Goal: Obtain resource: Download file/media

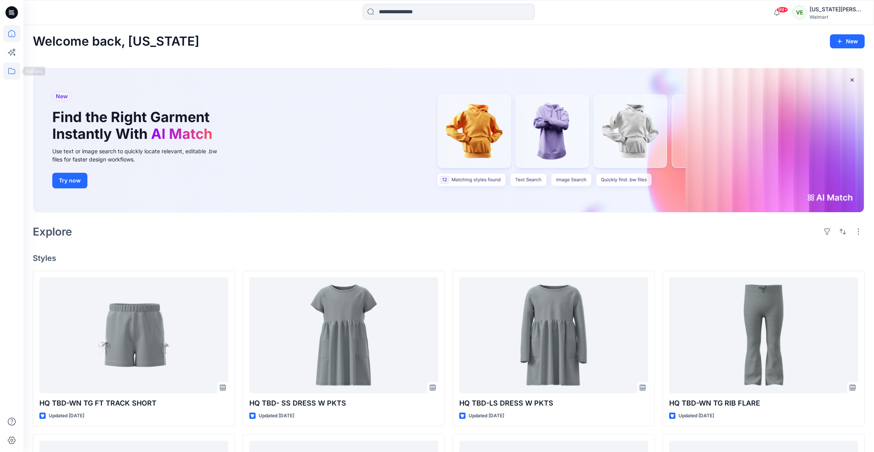
click at [10, 74] on icon at bounding box center [11, 70] width 17 height 17
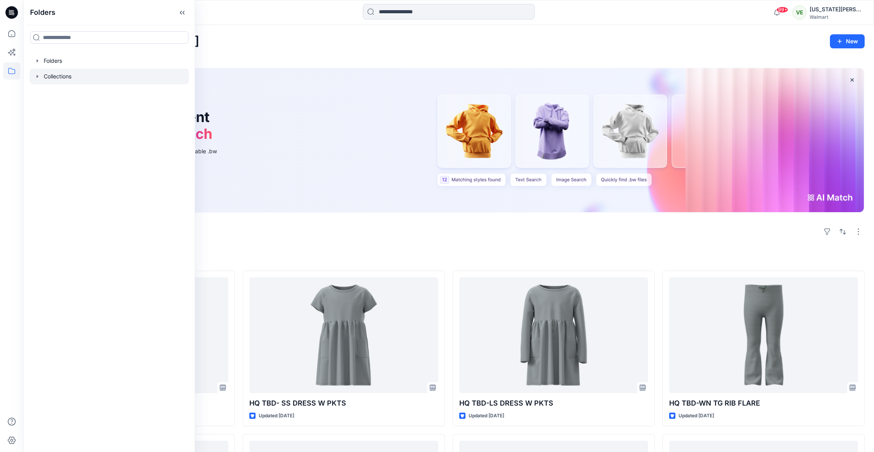
click at [67, 80] on div at bounding box center [109, 77] width 159 height 16
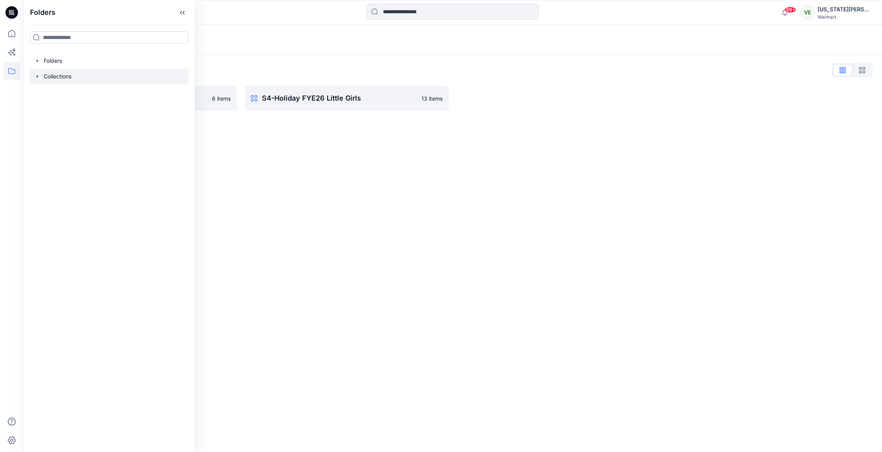
click at [322, 147] on div "Collections Collections List S4-Holiday FYE26 Little Boy 6 items S4-Holiday FYE…" at bounding box center [452, 238] width 858 height 427
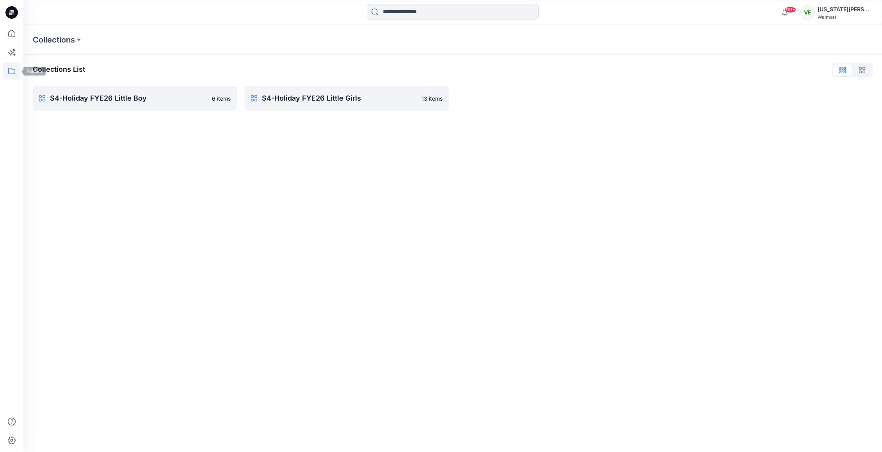
click at [20, 81] on div at bounding box center [11, 238] width 17 height 427
click at [18, 78] on icon at bounding box center [11, 70] width 17 height 17
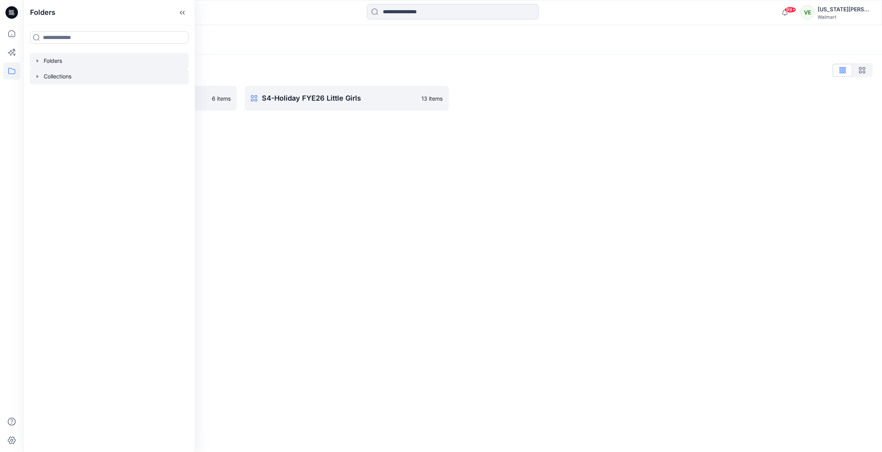
click at [65, 60] on div at bounding box center [109, 61] width 159 height 16
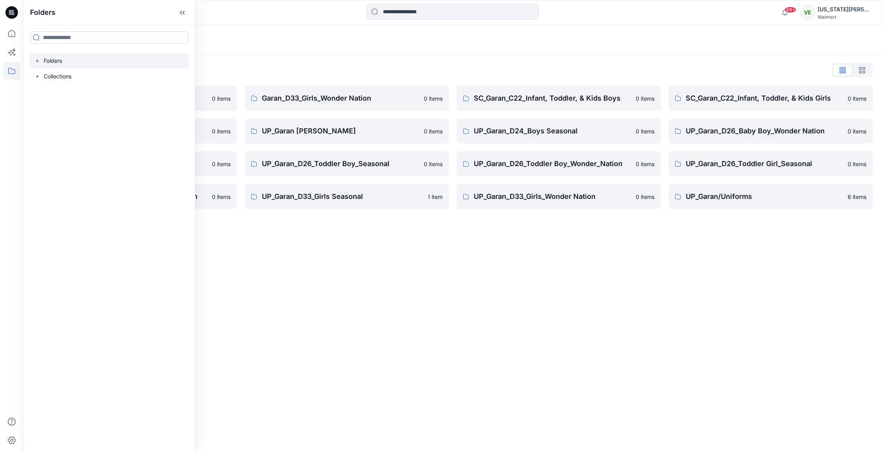
click at [611, 57] on div "Folders List Garan_D33_Girls Seasonal 0 items UP Garan first insights 0 items U…" at bounding box center [452, 137] width 858 height 164
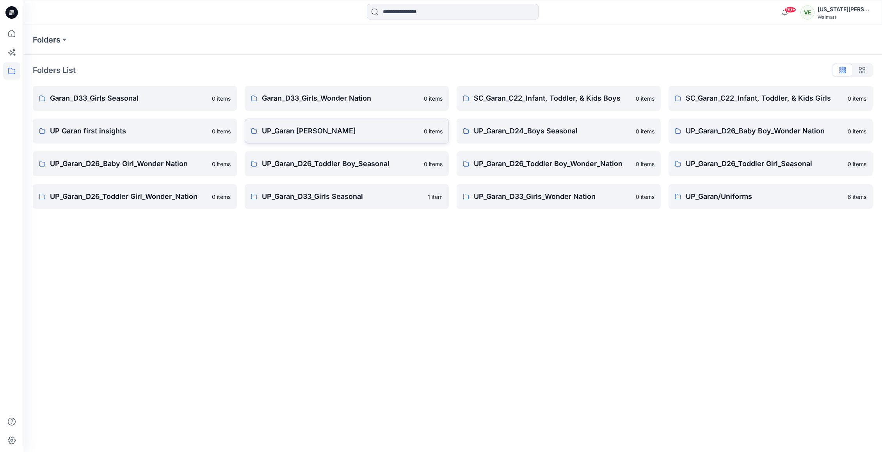
click at [406, 133] on p "UP_Garan Littles" at bounding box center [340, 131] width 157 height 11
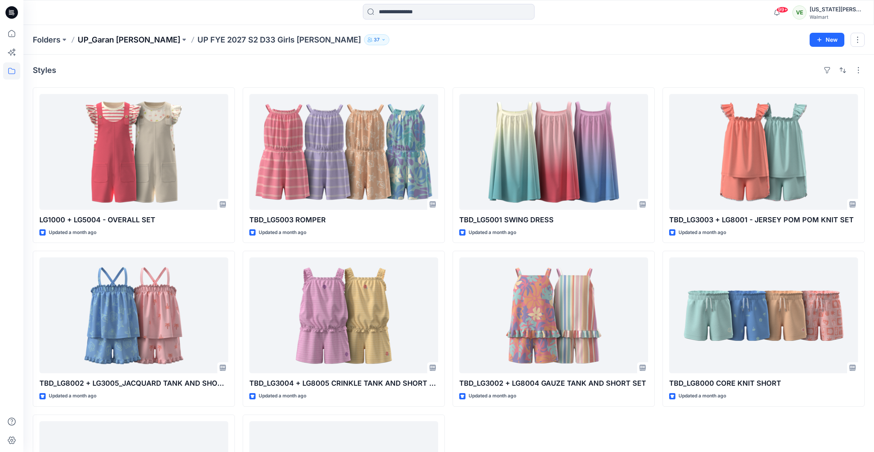
click at [120, 42] on p "UP_Garan [PERSON_NAME]" at bounding box center [129, 39] width 103 height 11
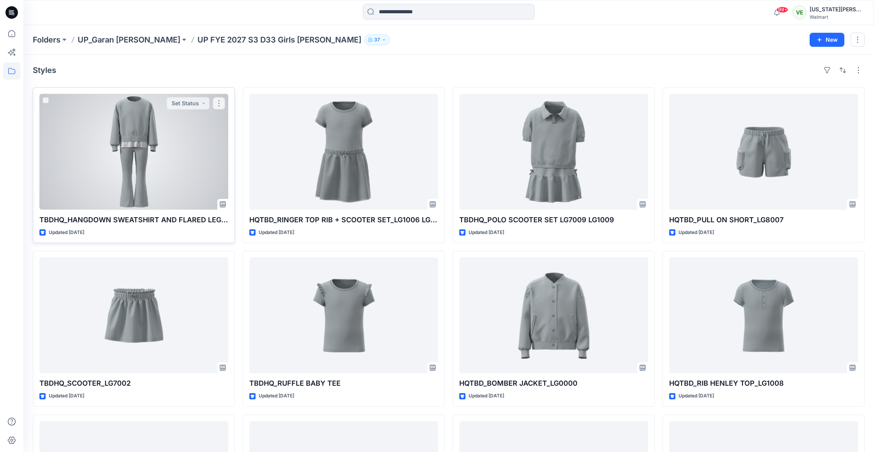
click at [118, 181] on div at bounding box center [133, 152] width 189 height 116
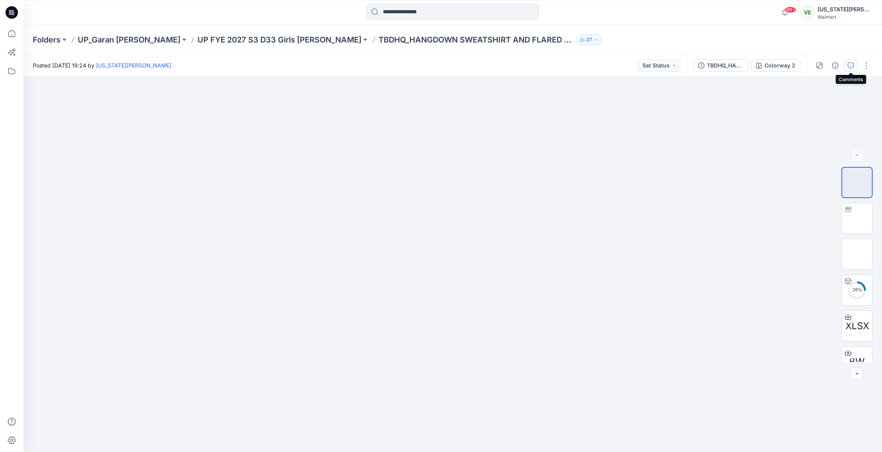
click at [853, 66] on icon "button" at bounding box center [850, 65] width 6 height 6
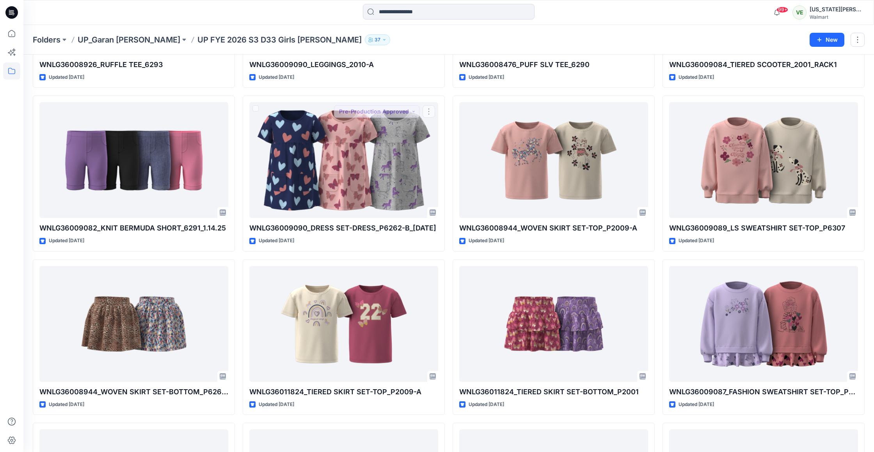
scroll to position [159, 0]
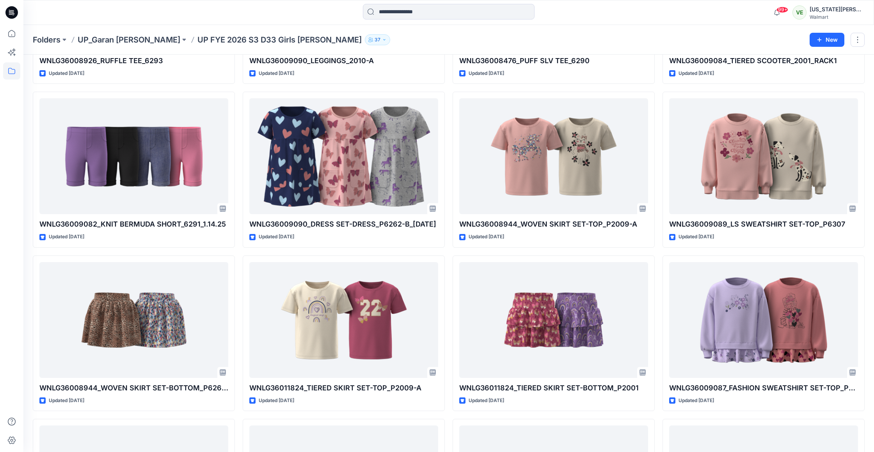
click at [126, 45] on div "Folders UP_Garan Littles UP FYE 2026 S3 D33 Girls Littles 37 New" at bounding box center [448, 40] width 850 height 30
click at [126, 35] on p "UP_Garan [PERSON_NAME]" at bounding box center [129, 39] width 103 height 11
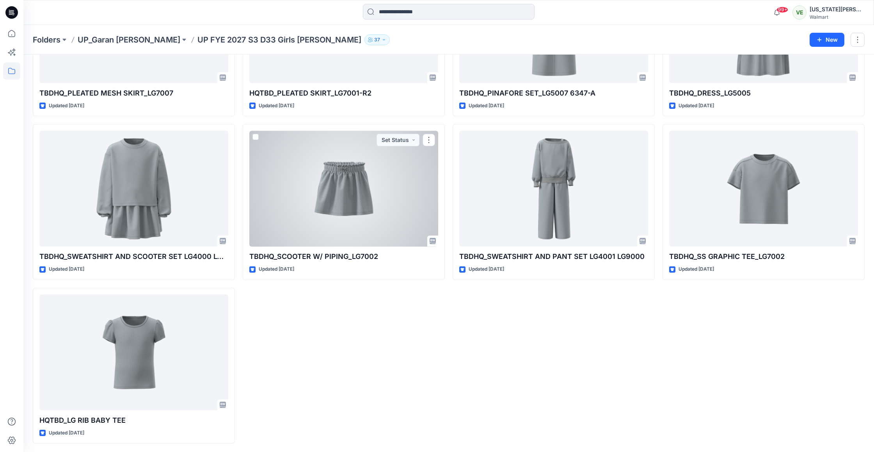
scroll to position [453, 0]
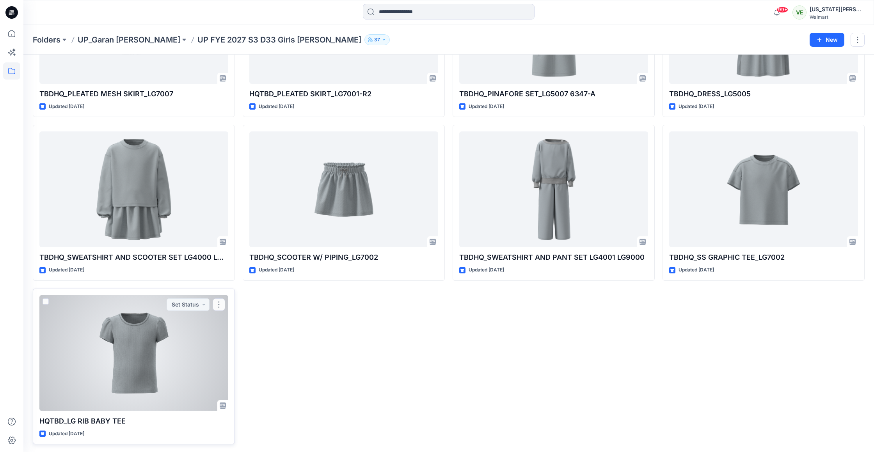
click at [144, 342] on div at bounding box center [133, 353] width 189 height 116
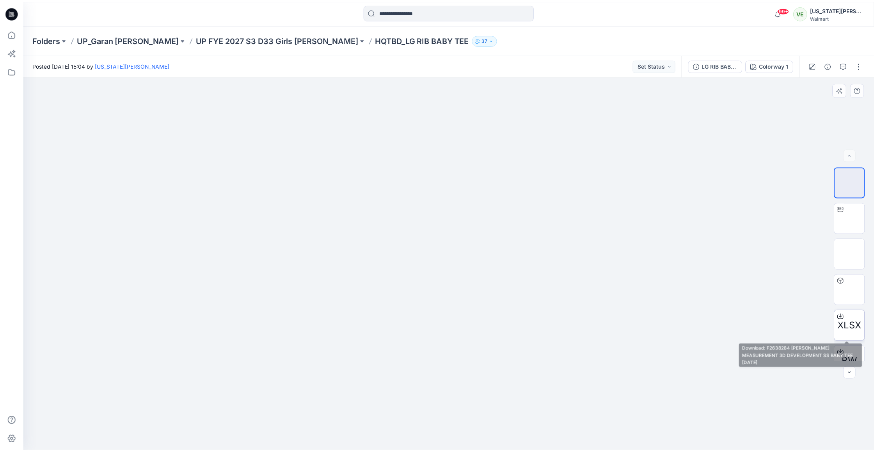
scroll to position [16, 0]
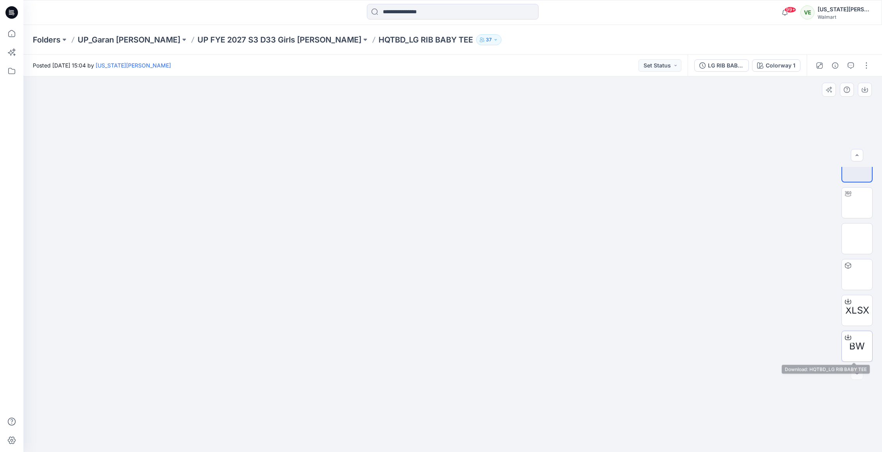
click at [841, 335] on div at bounding box center [847, 337] width 12 height 12
click at [197, 40] on p "UP FYE 2027 S3 D33 Girls Littles" at bounding box center [279, 39] width 164 height 11
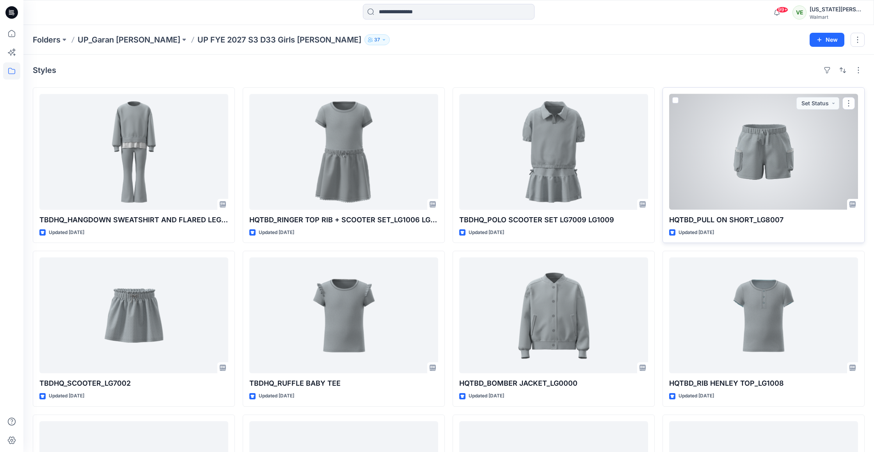
click at [708, 169] on div at bounding box center [763, 152] width 189 height 116
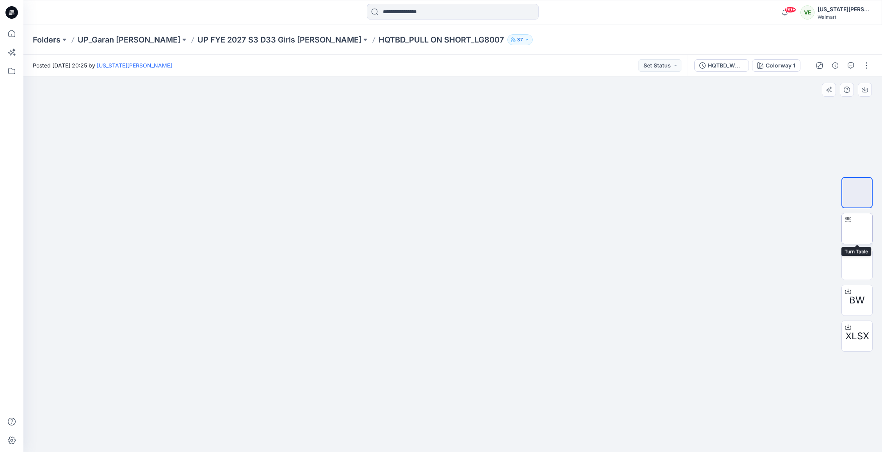
click at [857, 229] on img at bounding box center [857, 229] width 0 height 0
drag, startPoint x: 459, startPoint y: 369, endPoint x: 459, endPoint y: 340, distance: 29.3
click at [459, 340] on div at bounding box center [452, 264] width 858 height 376
drag, startPoint x: 452, startPoint y: 423, endPoint x: 456, endPoint y: 382, distance: 41.2
click at [456, 382] on div at bounding box center [452, 264] width 858 height 376
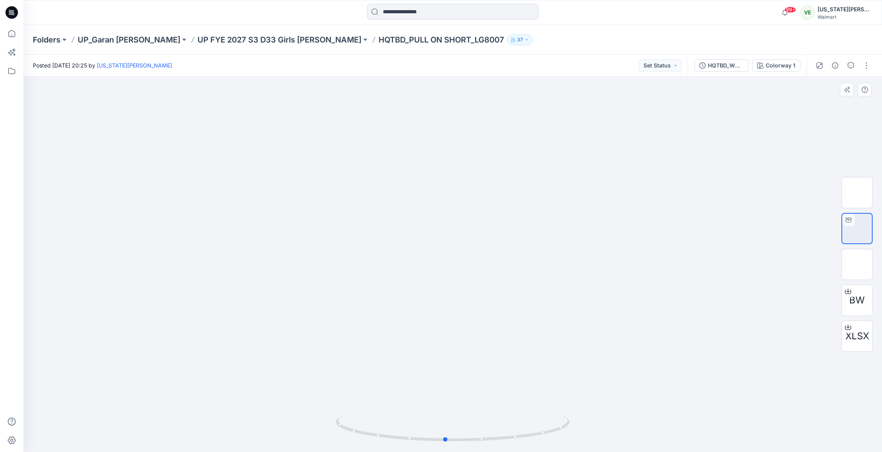
drag, startPoint x: 420, startPoint y: 412, endPoint x: 409, endPoint y: 400, distance: 16.3
click at [409, 400] on div at bounding box center [452, 264] width 858 height 376
click at [242, 39] on p "UP FYE 2027 S3 D33 Girls Littles" at bounding box center [279, 39] width 164 height 11
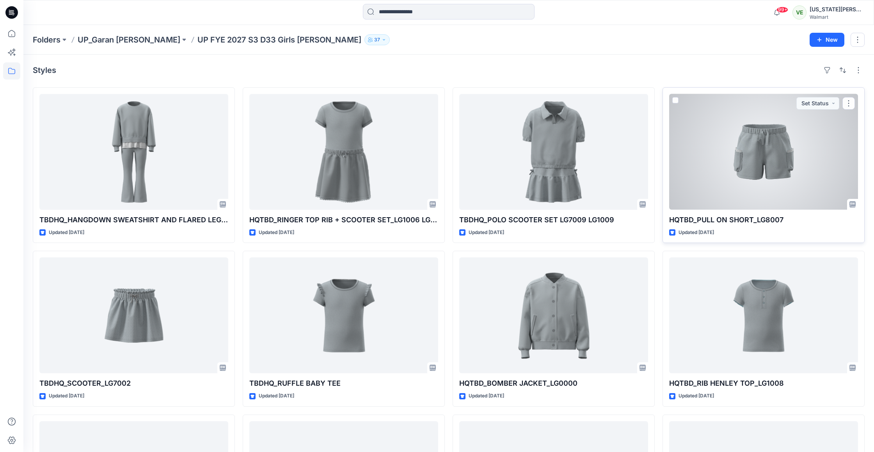
click at [710, 153] on div at bounding box center [763, 152] width 189 height 116
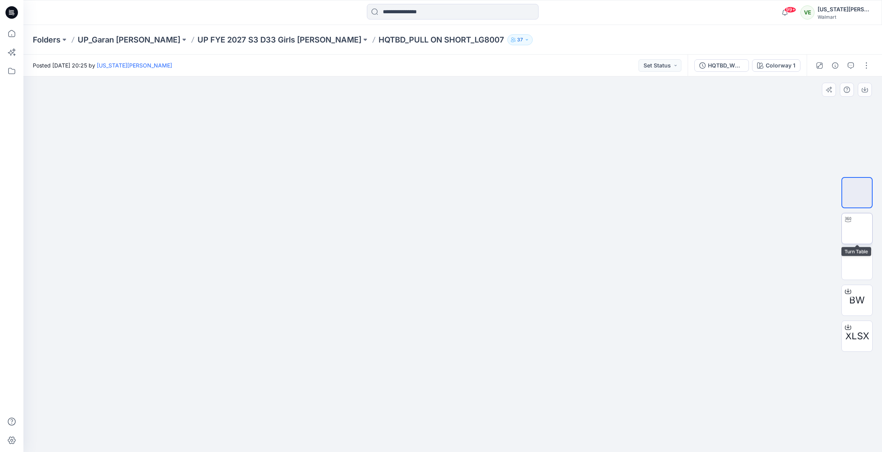
click at [857, 229] on img at bounding box center [857, 229] width 0 height 0
drag, startPoint x: 474, startPoint y: 382, endPoint x: 475, endPoint y: 367, distance: 14.8
click at [475, 367] on div at bounding box center [452, 264] width 858 height 376
click at [252, 41] on p "UP FYE 2027 S3 D33 Girls Littles" at bounding box center [279, 39] width 164 height 11
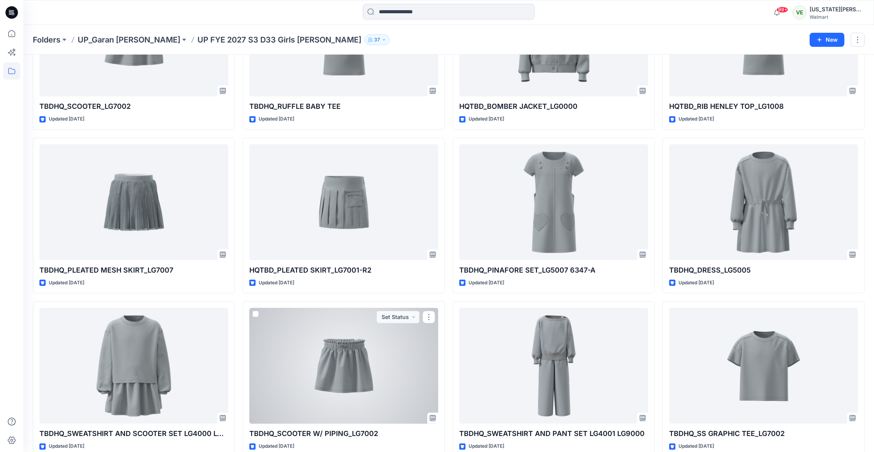
scroll to position [207, 0]
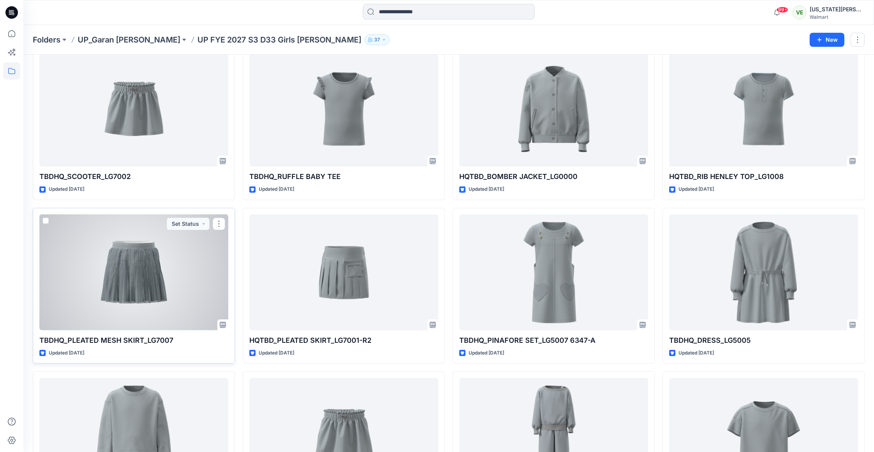
click at [166, 282] on div at bounding box center [133, 273] width 189 height 116
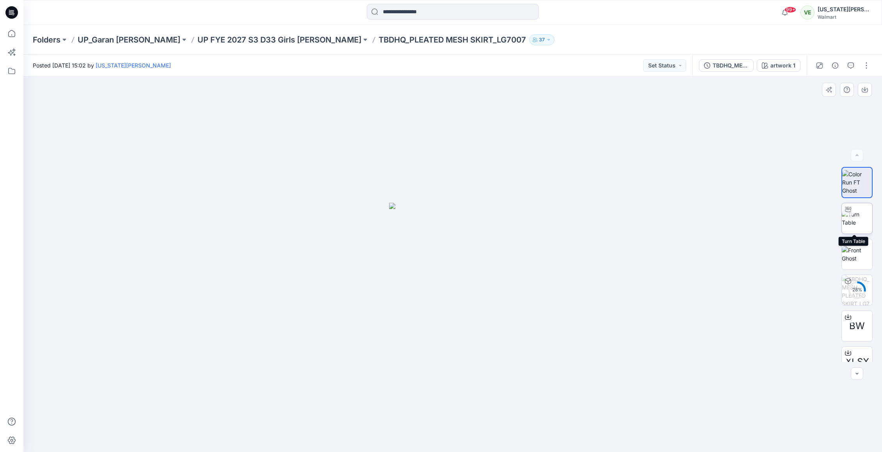
click at [848, 223] on img at bounding box center [856, 218] width 30 height 16
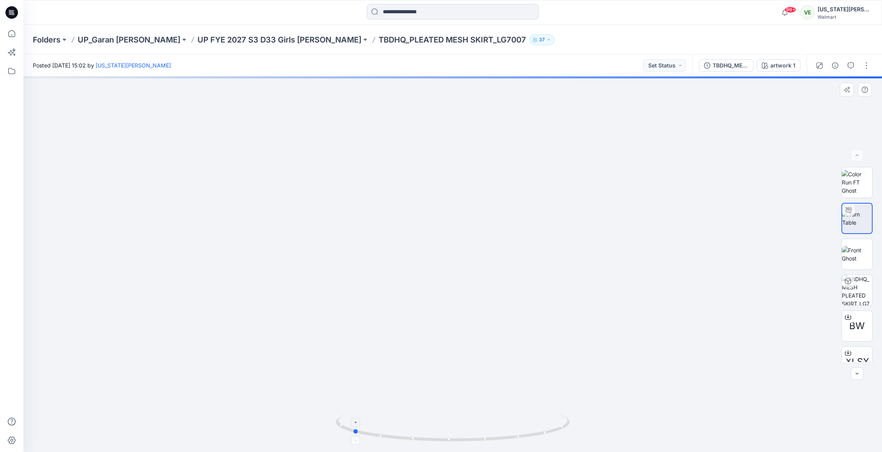
drag, startPoint x: 507, startPoint y: 414, endPoint x: 399, endPoint y: 418, distance: 108.1
click at [399, 418] on icon at bounding box center [453, 428] width 236 height 29
click at [265, 34] on p "UP FYE 2027 S3 D33 Girls Littles" at bounding box center [279, 39] width 164 height 11
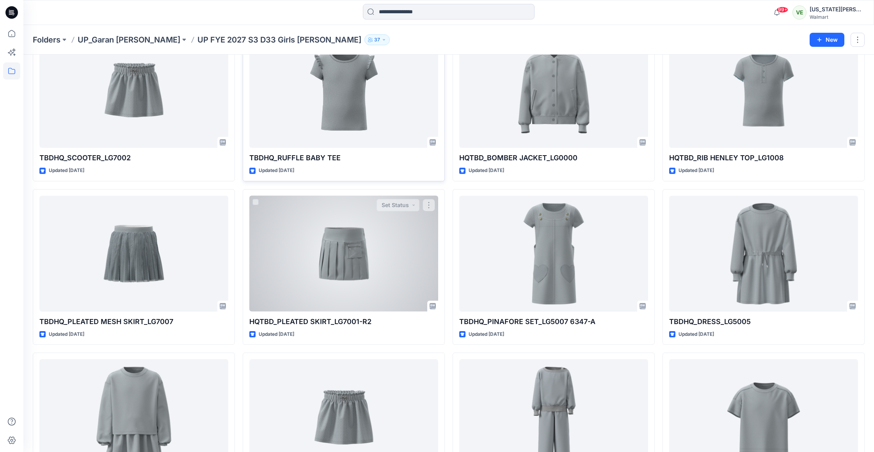
scroll to position [237, 0]
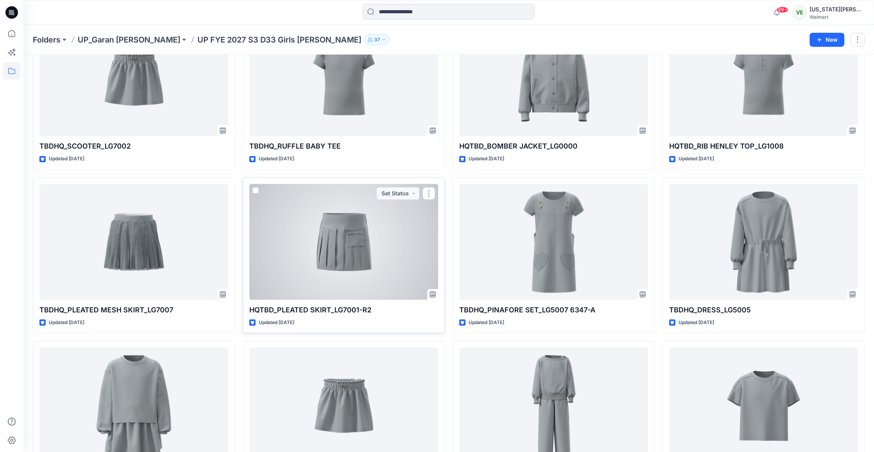
click at [343, 257] on div at bounding box center [343, 242] width 189 height 116
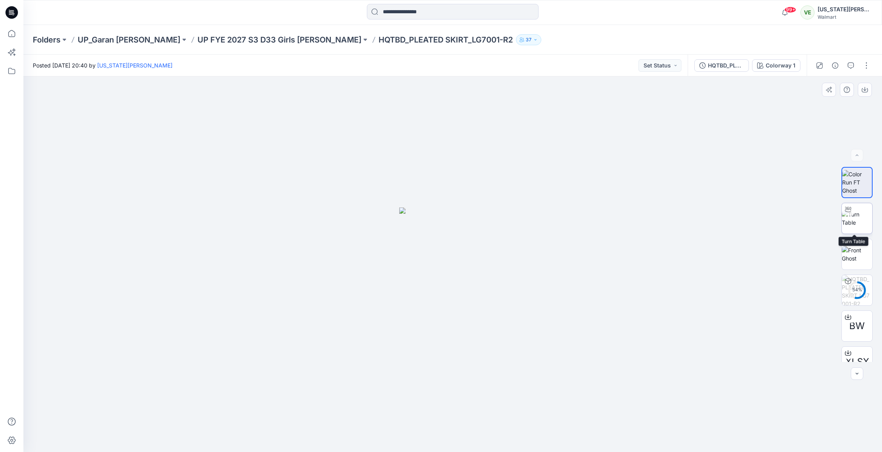
click at [854, 210] on img at bounding box center [856, 218] width 30 height 16
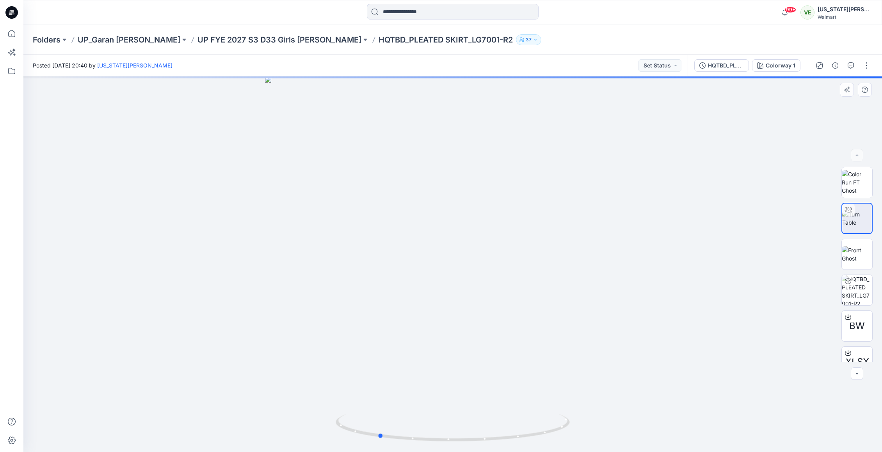
drag, startPoint x: 619, startPoint y: 334, endPoint x: 545, endPoint y: 349, distance: 76.0
click at [545, 349] on div at bounding box center [452, 264] width 858 height 376
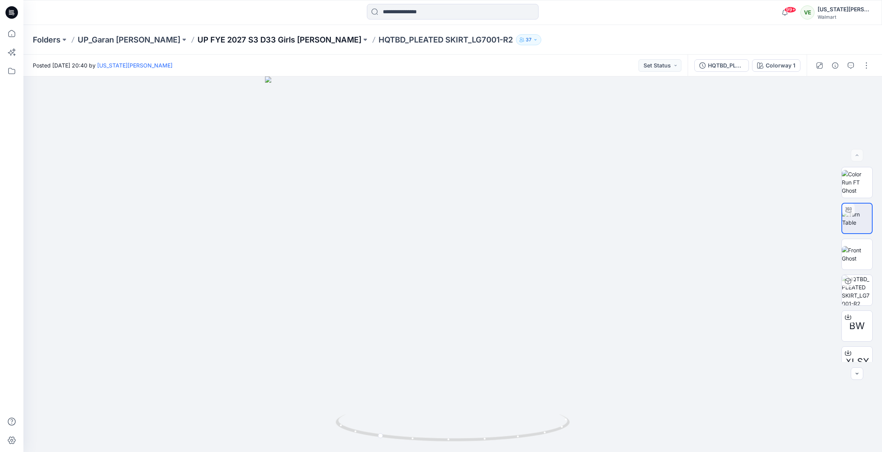
click at [248, 39] on p "UP FYE 2027 S3 D33 Girls Littles" at bounding box center [279, 39] width 164 height 11
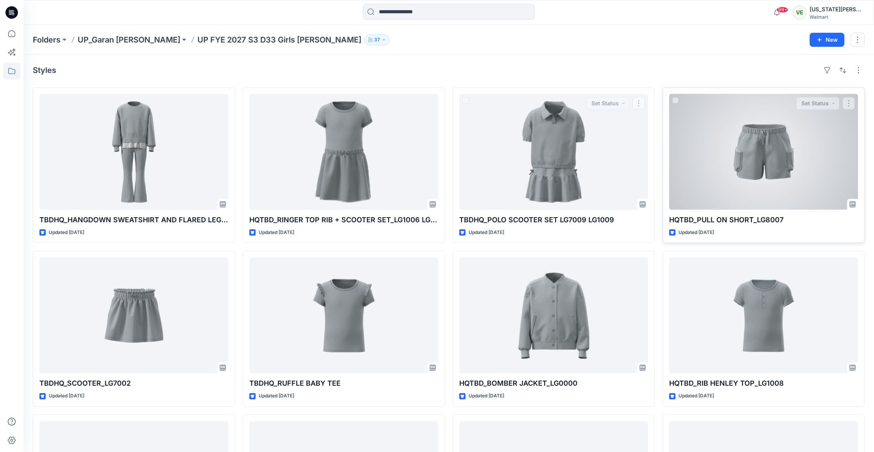
click at [699, 156] on div at bounding box center [763, 152] width 189 height 116
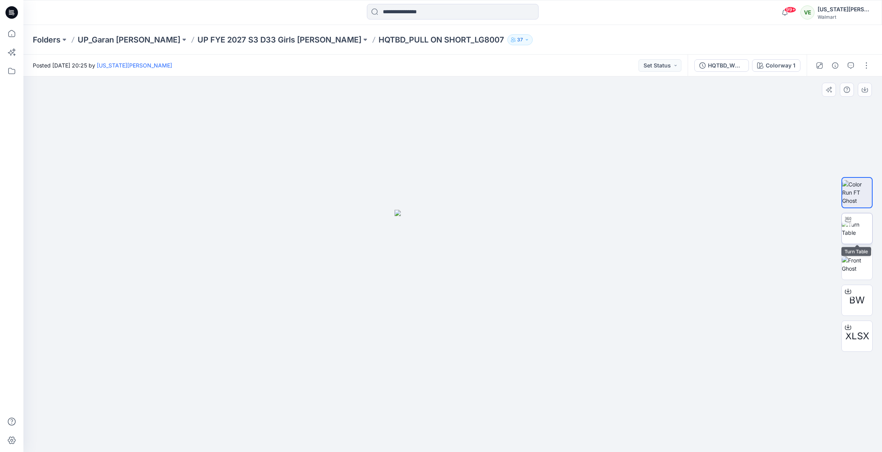
click at [851, 232] on img at bounding box center [856, 228] width 30 height 16
drag, startPoint x: 525, startPoint y: 395, endPoint x: 467, endPoint y: 415, distance: 60.8
click at [467, 415] on div at bounding box center [452, 264] width 858 height 376
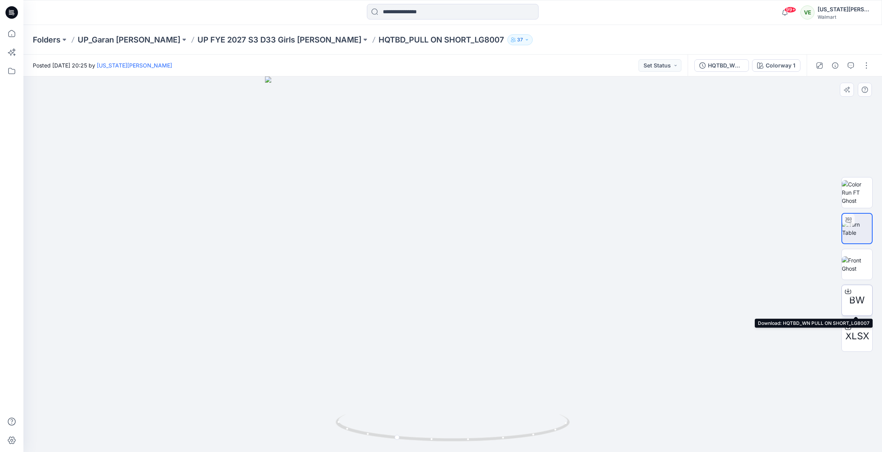
click at [848, 289] on icon at bounding box center [848, 291] width 6 height 6
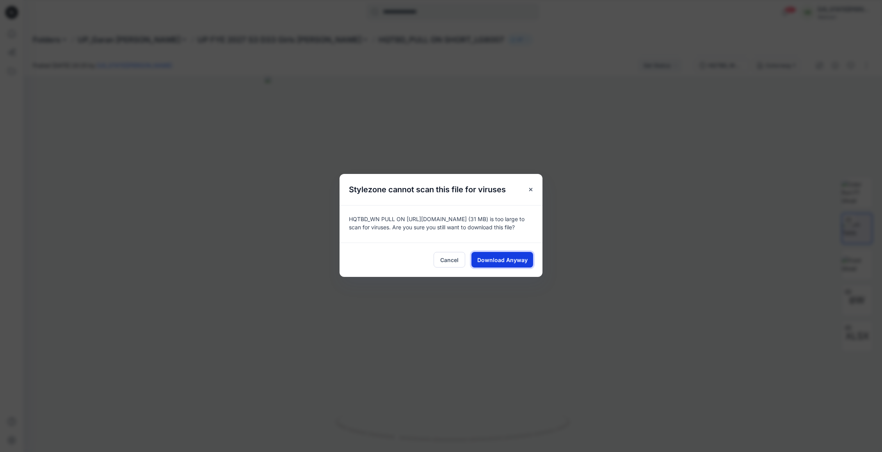
click at [520, 259] on span "Download Anyway" at bounding box center [502, 260] width 50 height 8
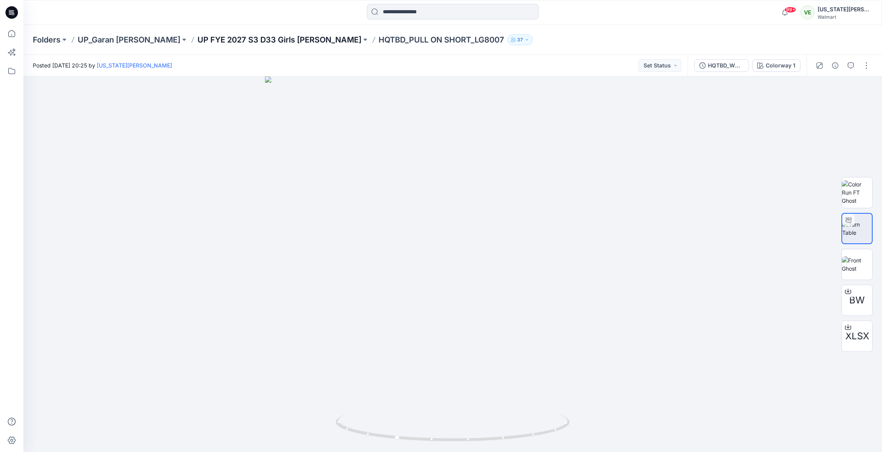
click at [248, 40] on p "UP FYE 2027 S3 D33 Girls Littles" at bounding box center [279, 39] width 164 height 11
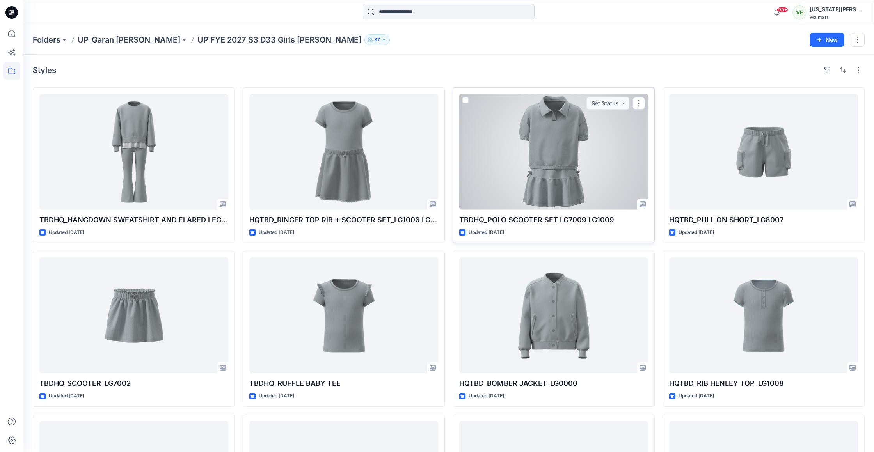
scroll to position [2, 0]
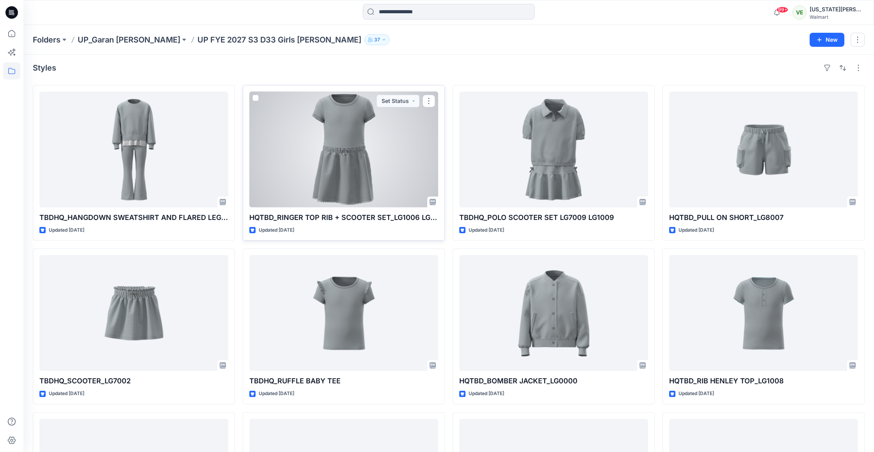
click at [397, 134] on div at bounding box center [343, 150] width 189 height 116
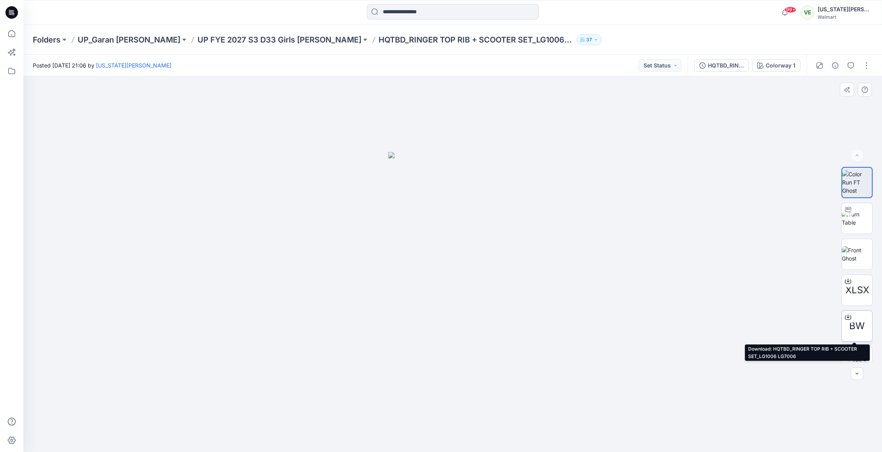
click at [841, 314] on div at bounding box center [847, 317] width 12 height 12
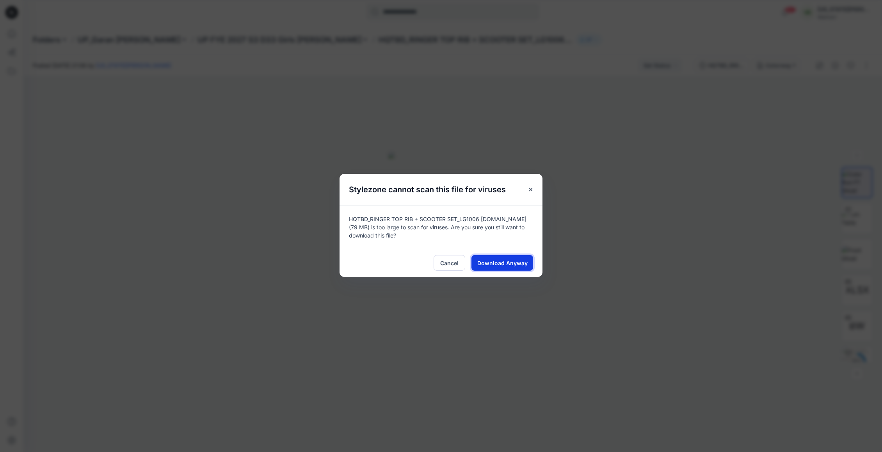
click at [518, 266] on span "Download Anyway" at bounding box center [502, 263] width 50 height 8
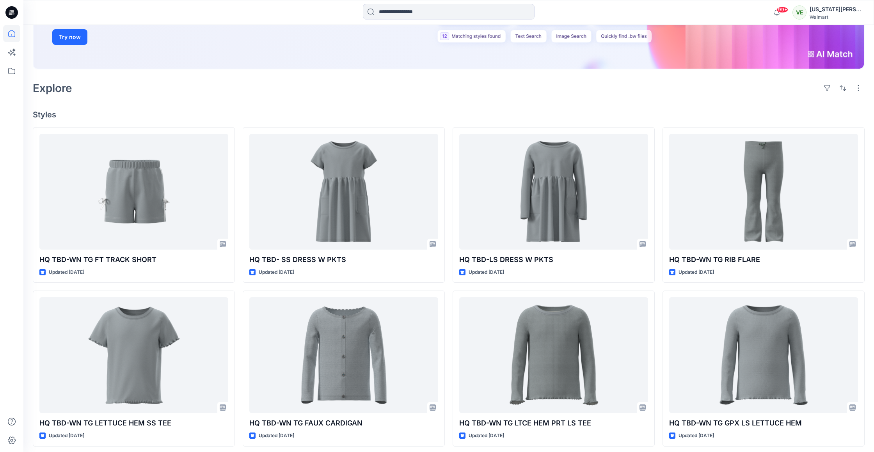
scroll to position [168, 0]
